Goal: Information Seeking & Learning: Learn about a topic

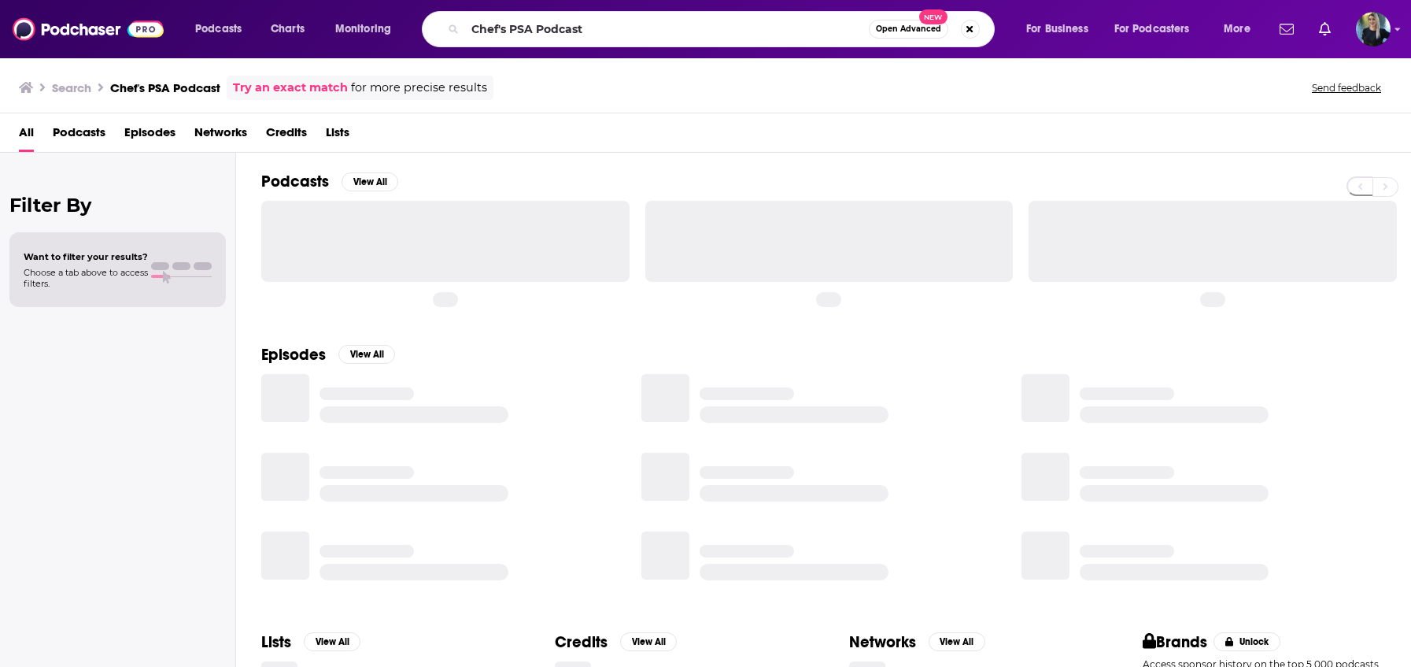
click at [612, 37] on input "Chef's PSA Podcast" at bounding box center [667, 29] width 404 height 25
click at [609, 33] on input "Chef's PSA Podcast" at bounding box center [667, 29] width 404 height 25
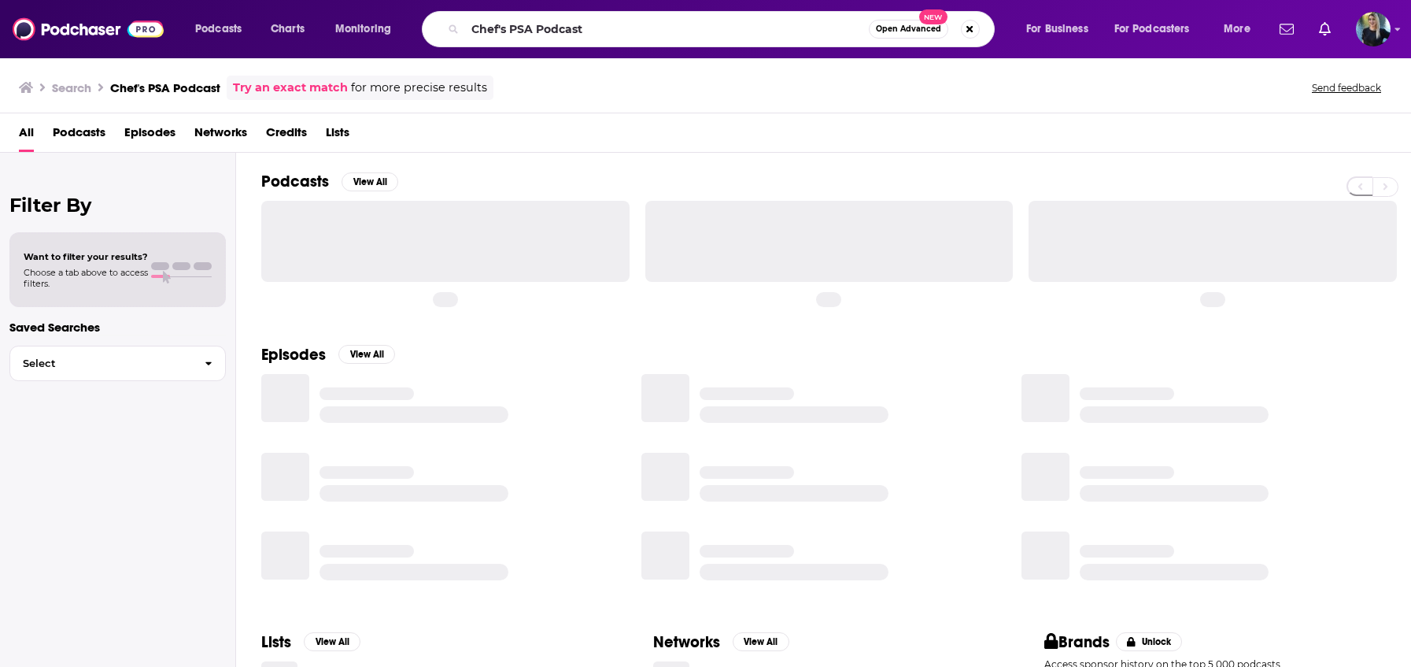
click at [610, 33] on input "Chef's PSA Podcast" at bounding box center [667, 29] width 404 height 25
click at [609, 33] on input "Chef's PSA Podcast" at bounding box center [667, 29] width 404 height 25
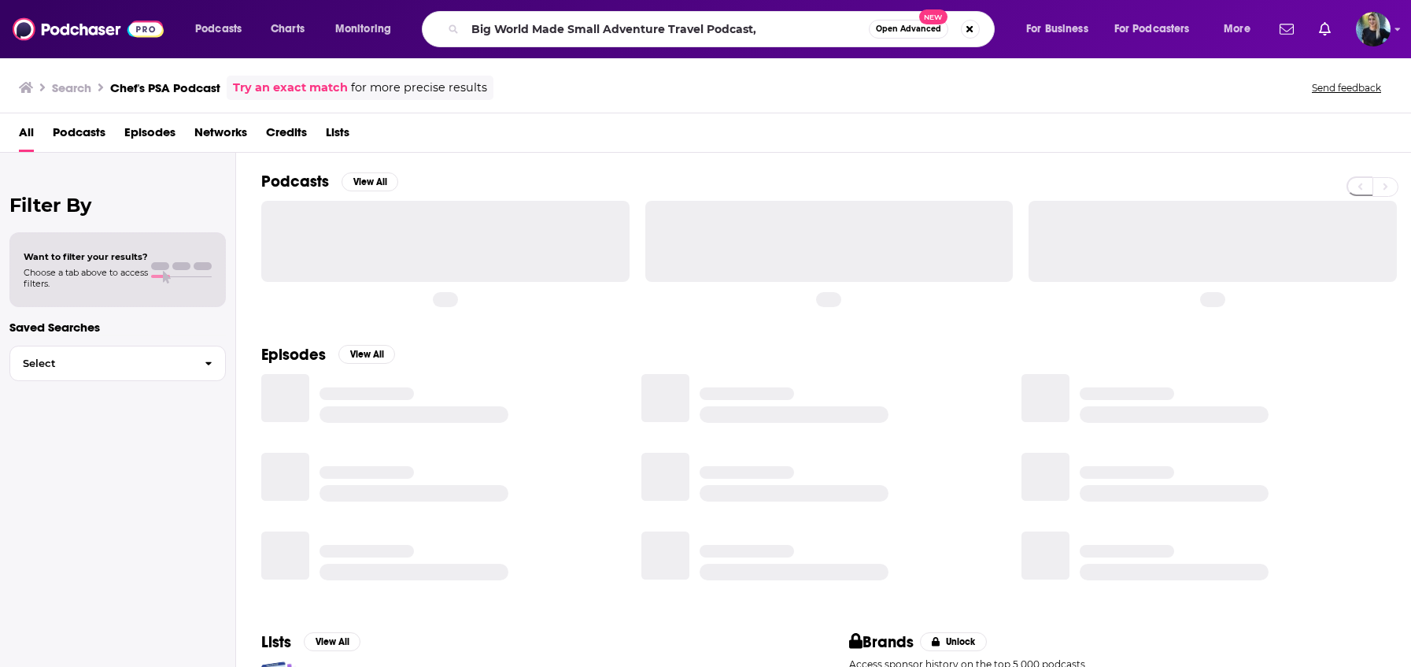
type input "Big World Made Small Adventure Travel Podcast,"
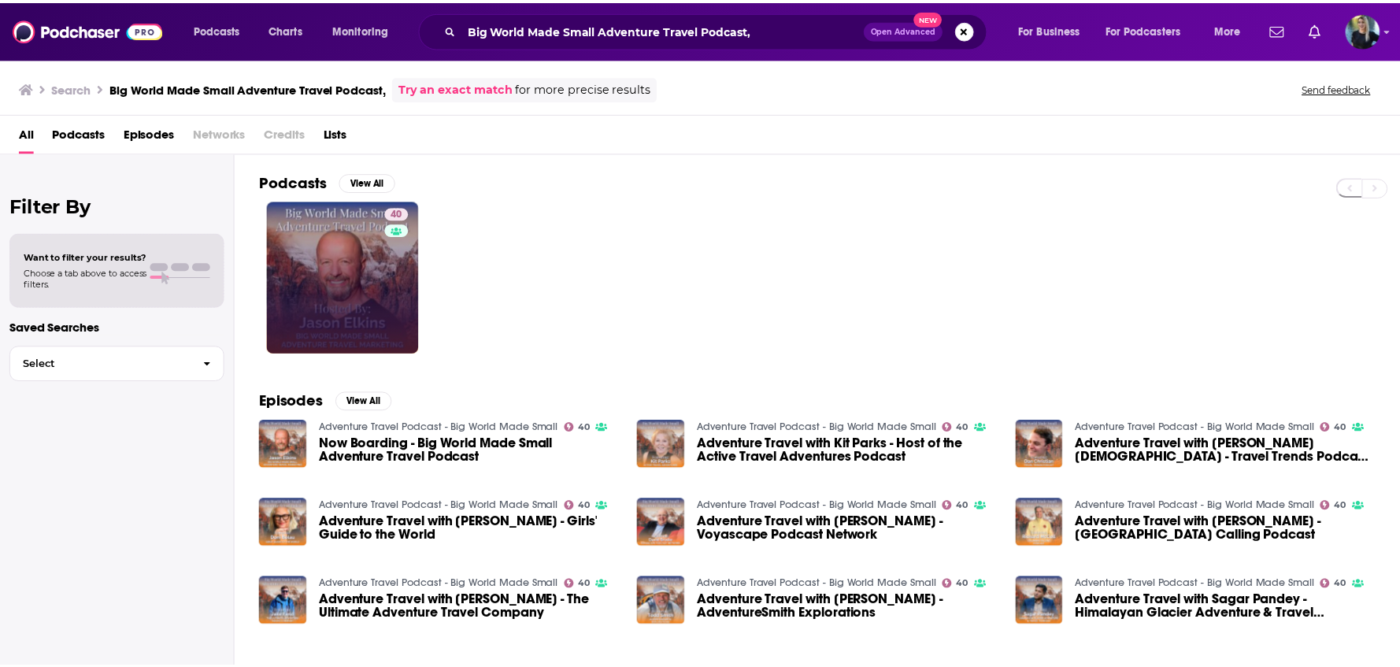
scroll to position [3, 0]
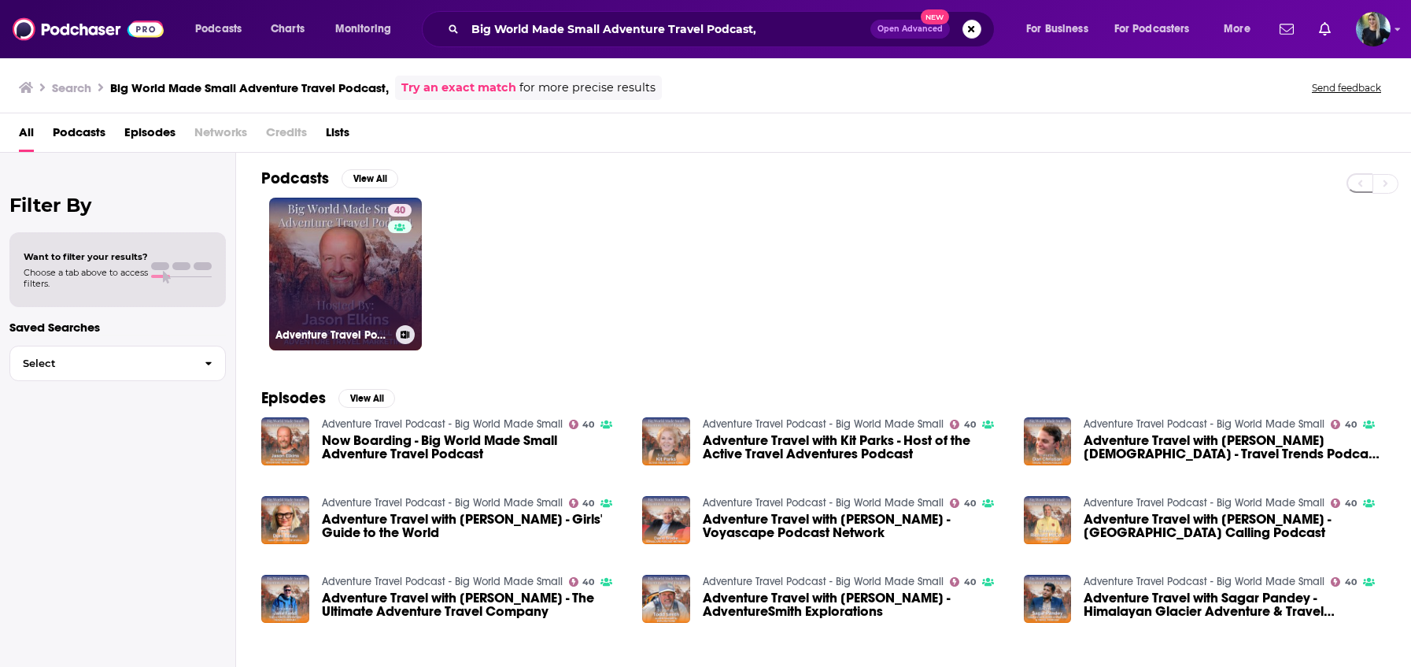
click at [354, 298] on link "40 Adventure Travel Podcast - Big World Made Small" at bounding box center [345, 274] width 153 height 153
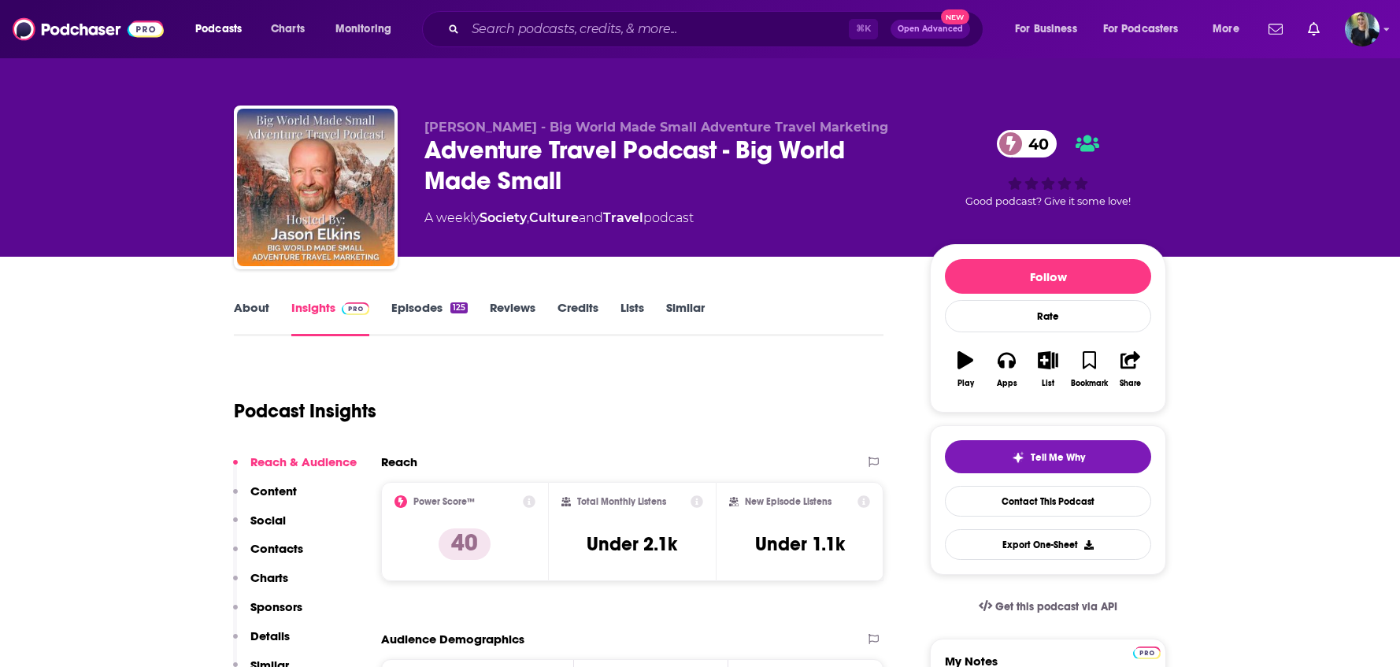
scroll to position [260, 0]
